Goal: Transaction & Acquisition: Purchase product/service

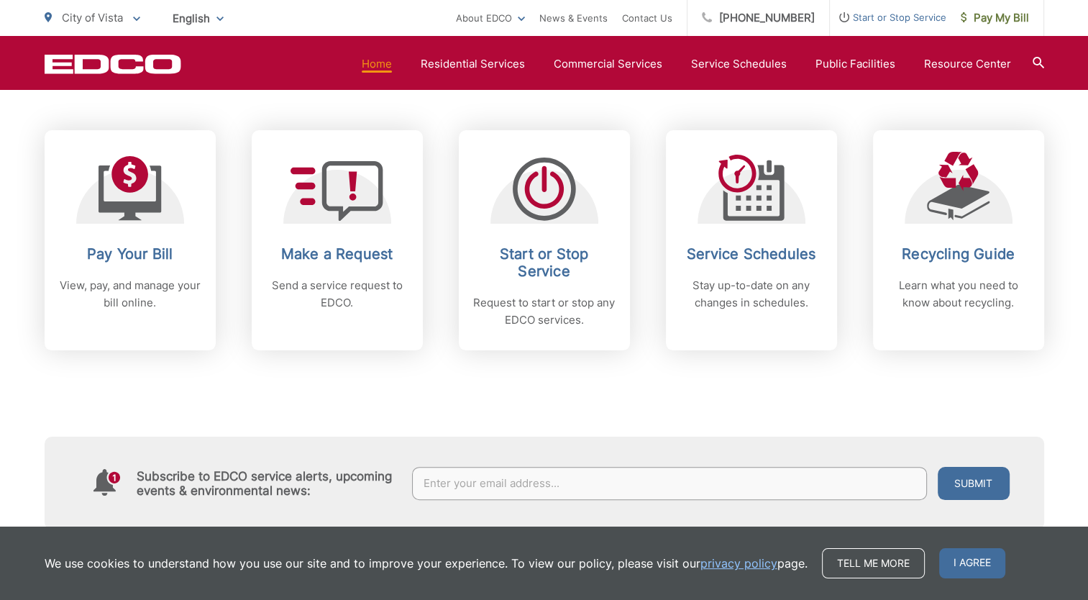
scroll to position [14, 6]
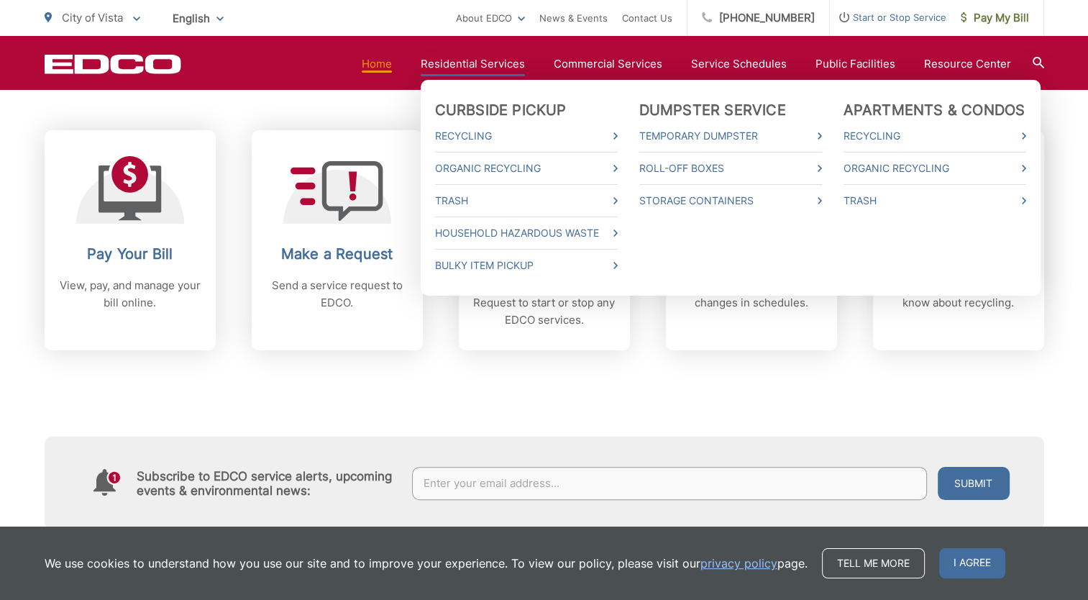
click at [495, 60] on link "Residential Services" at bounding box center [473, 63] width 104 height 17
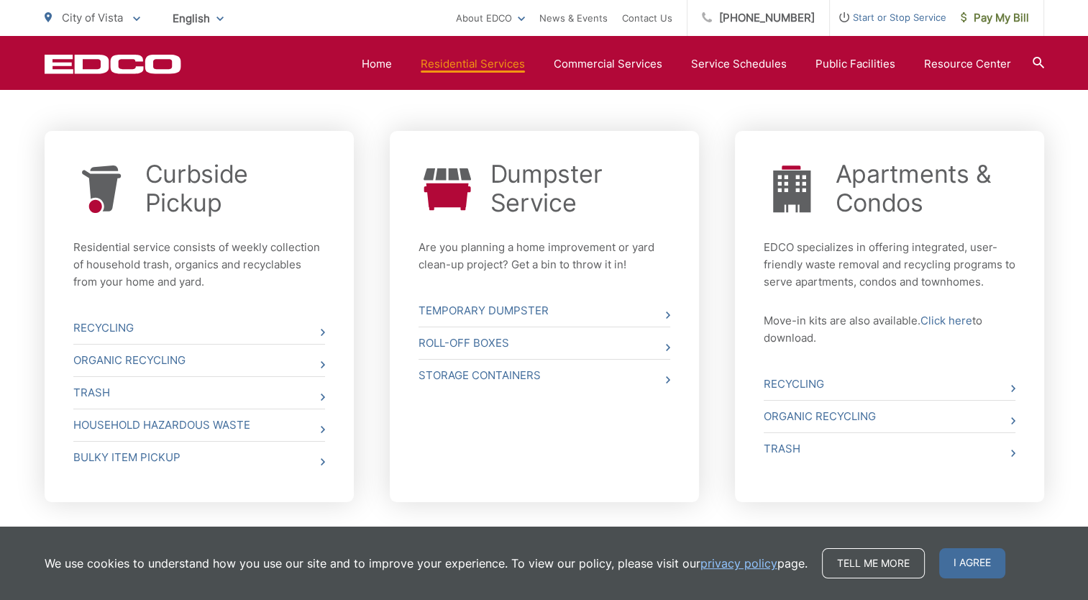
scroll to position [575, 0]
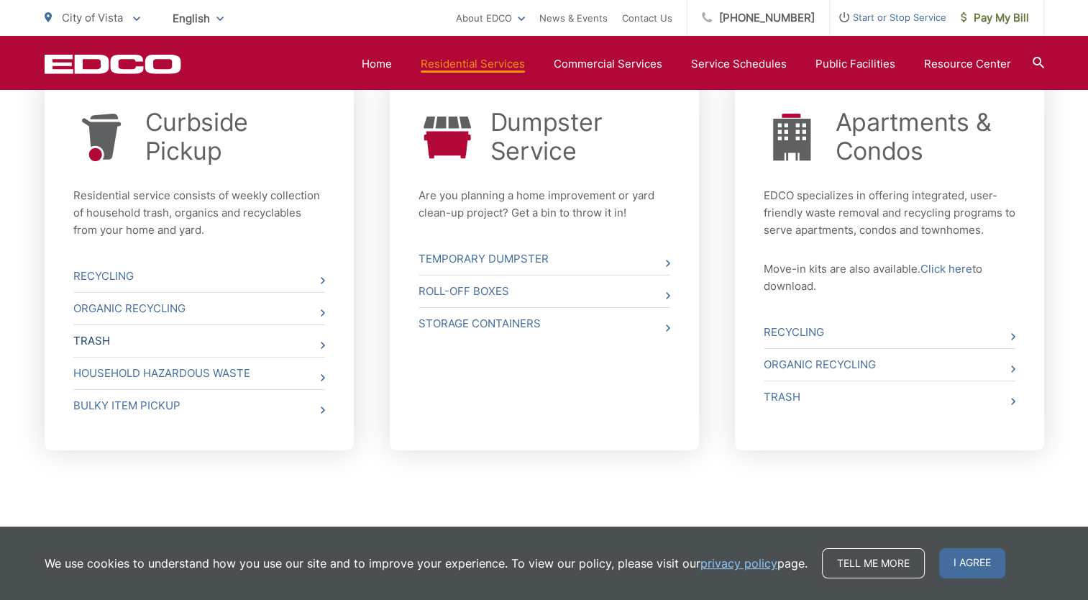
click at [101, 339] on link "Trash" at bounding box center [199, 341] width 252 height 32
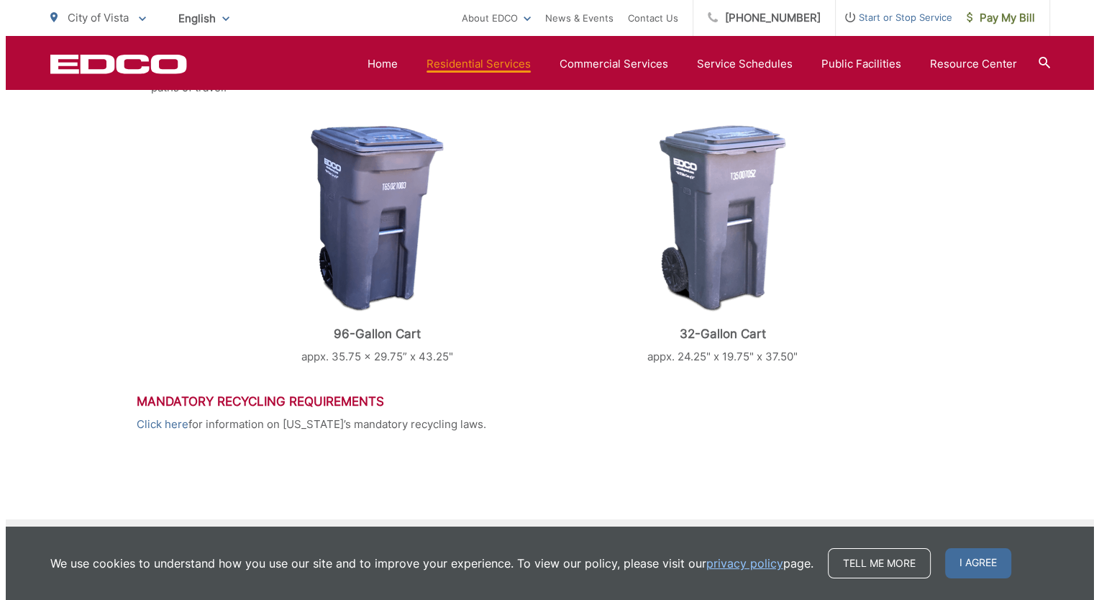
scroll to position [719, 0]
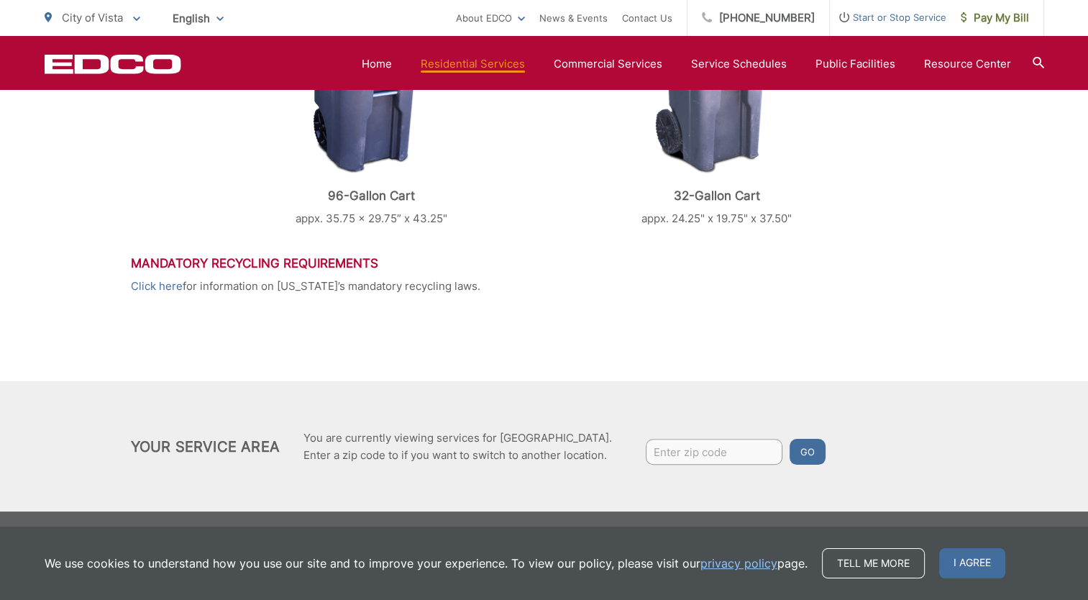
click at [676, 451] on input "Enter zip code" at bounding box center [714, 452] width 137 height 26
type input "92081"
click at [808, 452] on button "Go" at bounding box center [808, 452] width 36 height 26
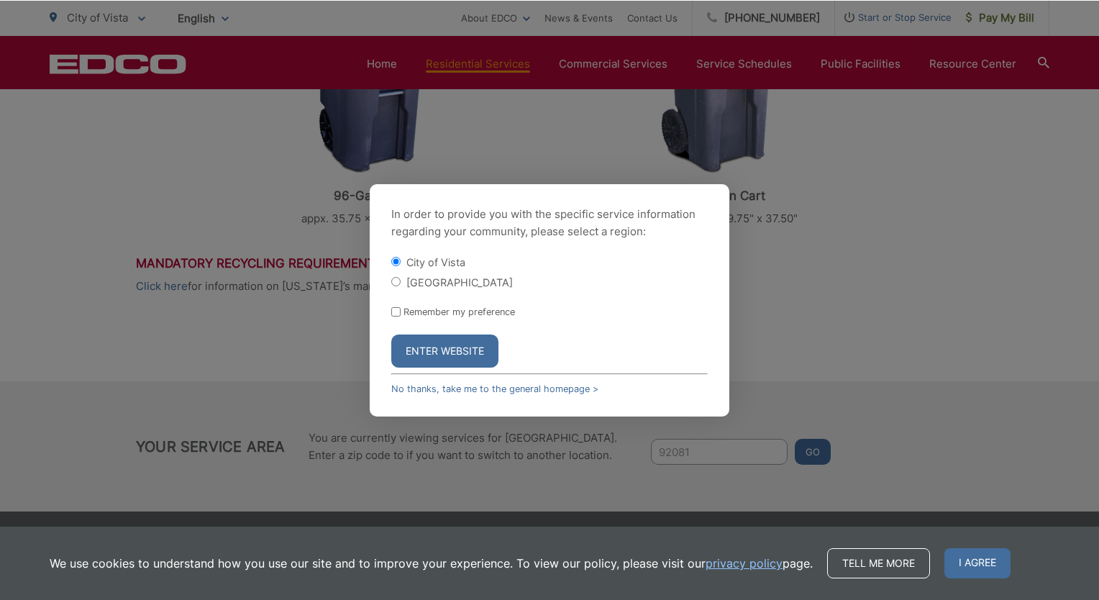
click at [394, 311] on input "Remember my preference" at bounding box center [395, 311] width 9 height 9
checkbox input "true"
click at [456, 351] on button "Enter Website" at bounding box center [444, 350] width 107 height 33
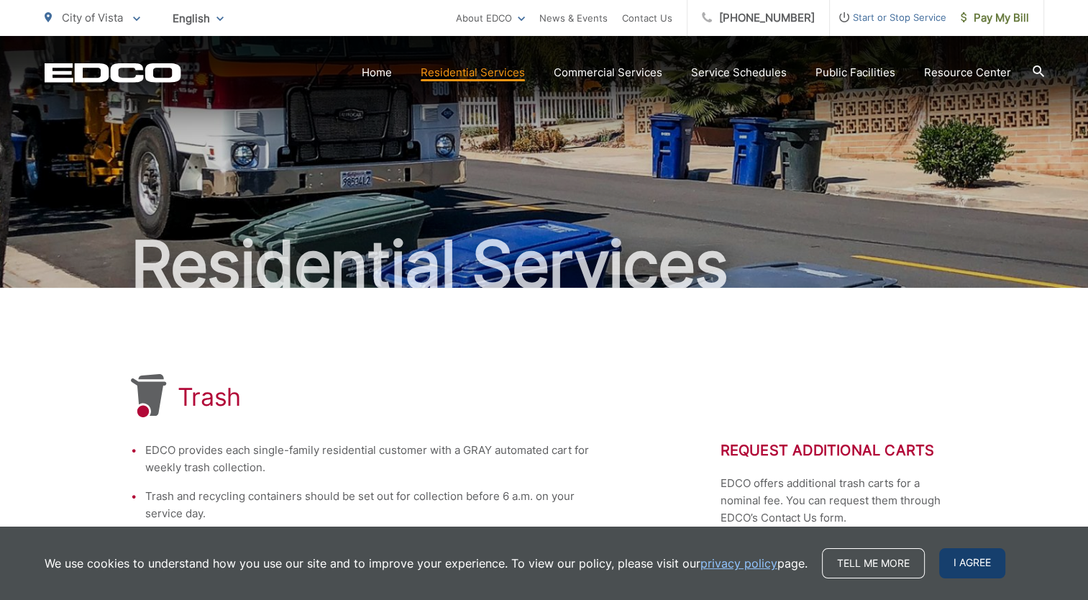
click at [975, 563] on span "I agree" at bounding box center [972, 563] width 66 height 30
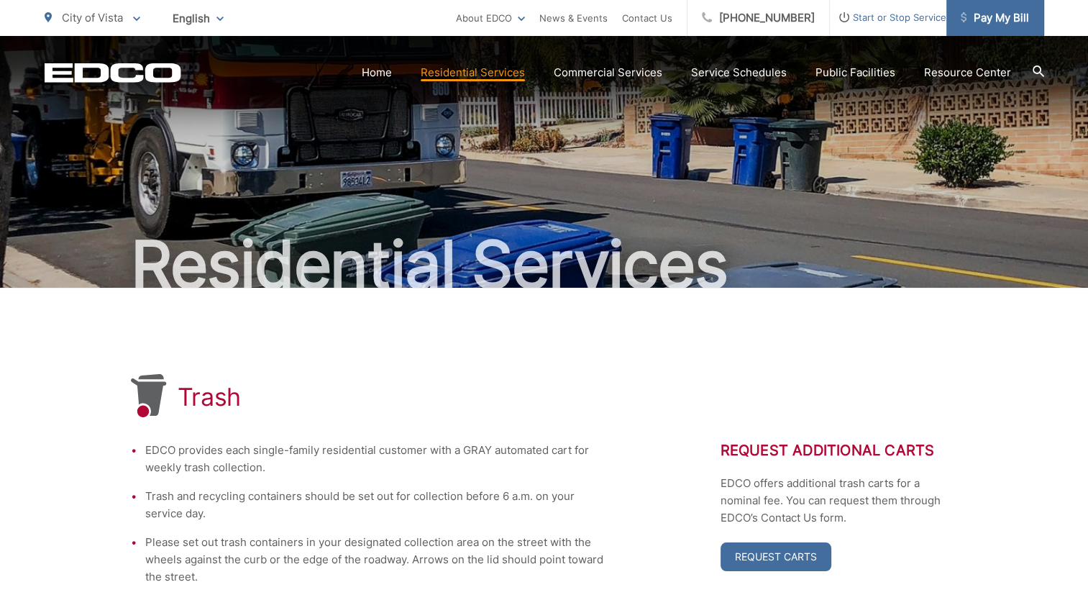
click at [995, 16] on span "Pay My Bill" at bounding box center [995, 17] width 68 height 17
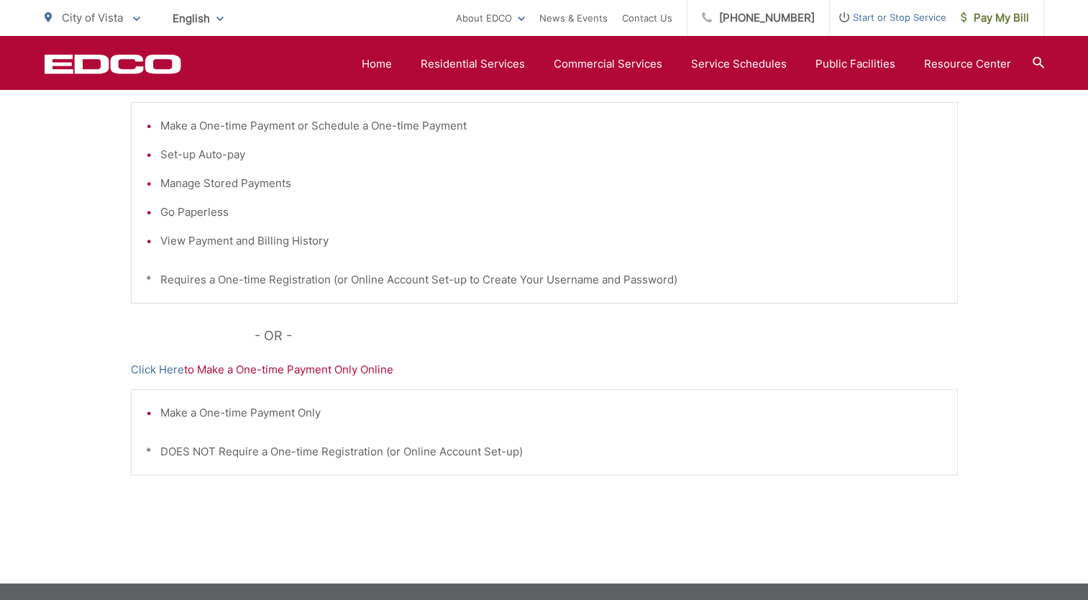
scroll to position [278, 0]
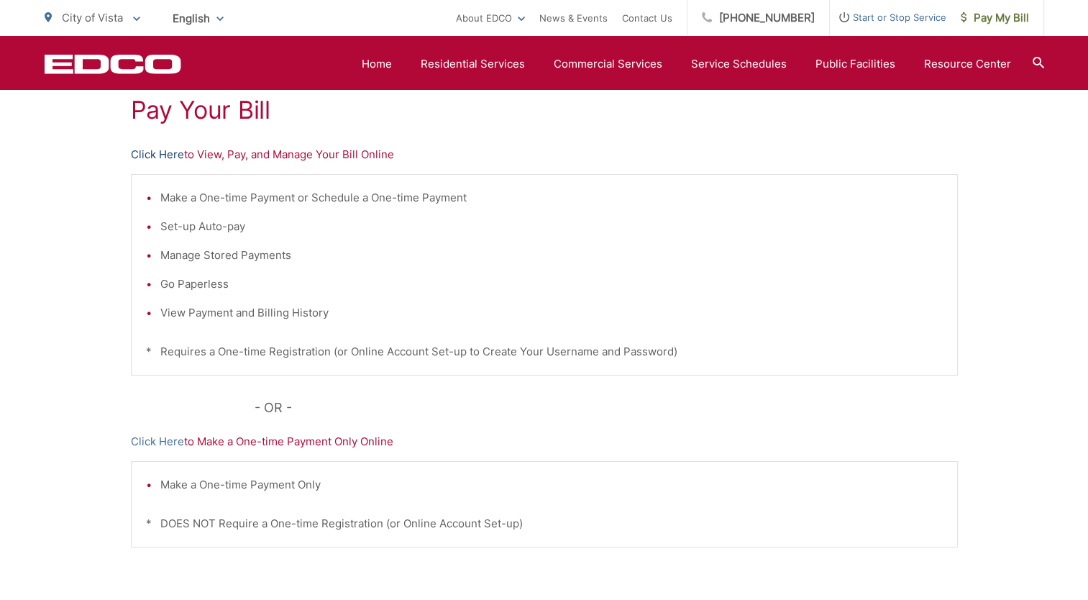
click at [164, 152] on link "Click Here" at bounding box center [157, 154] width 53 height 17
